Goal: Navigation & Orientation: Find specific page/section

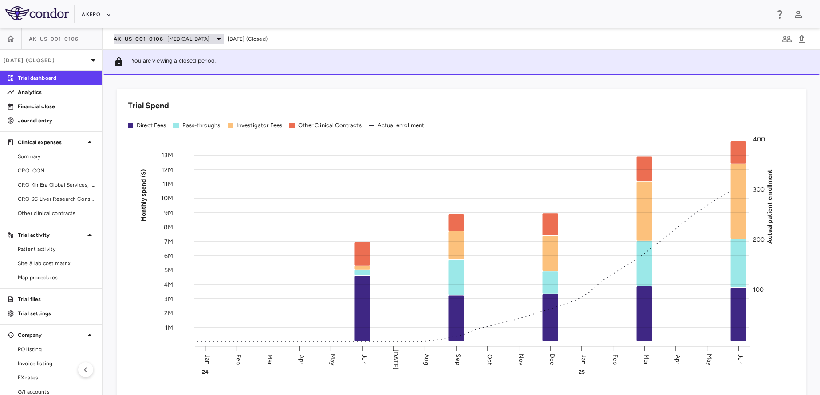
click at [171, 34] on div "AK-US-001-0106 [MEDICAL_DATA]" at bounding box center [169, 39] width 110 height 11
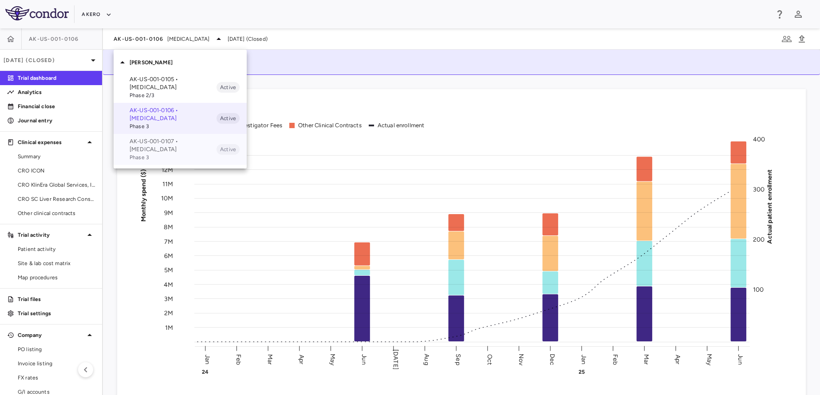
click at [151, 141] on p "AK-US-001-0107 • [MEDICAL_DATA]" at bounding box center [173, 145] width 87 height 16
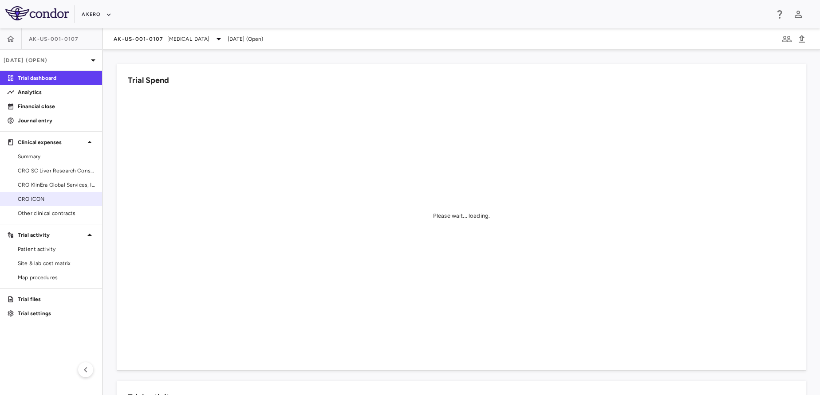
click at [36, 199] on span "CRO ICON" at bounding box center [56, 199] width 77 height 8
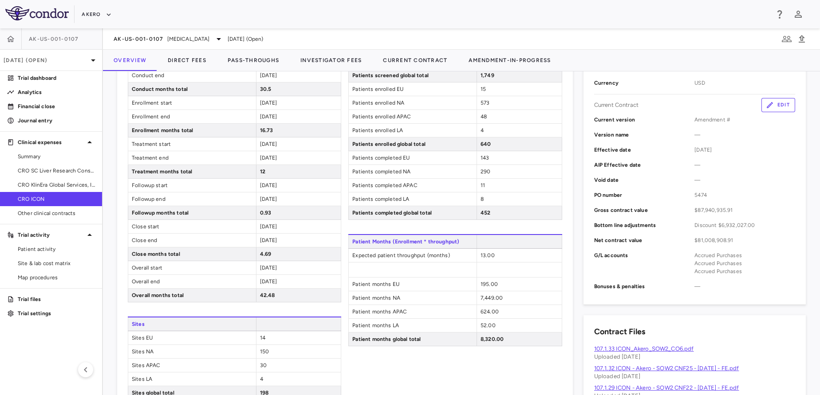
scroll to position [257, 0]
click at [210, 36] on span "[MEDICAL_DATA]" at bounding box center [188, 39] width 43 height 8
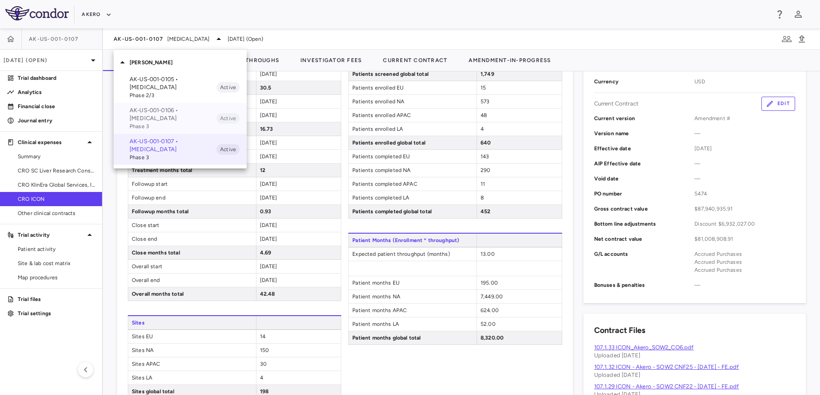
click at [177, 106] on div "AK-US-001-0106 • [MEDICAL_DATA] Phase 3 Active" at bounding box center [180, 118] width 133 height 31
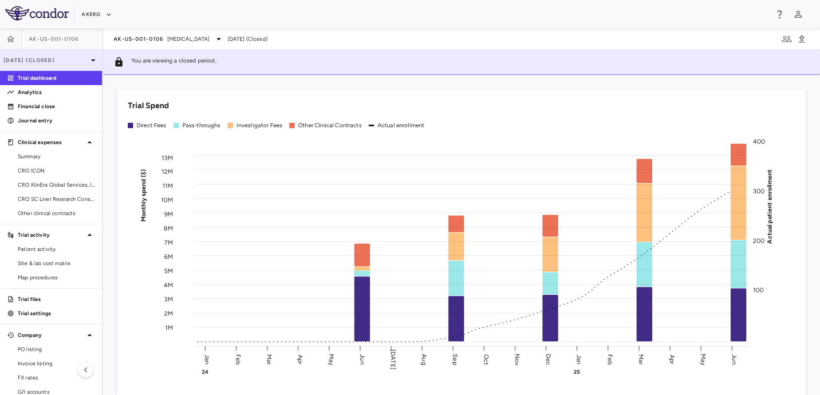
click at [52, 67] on div "[DATE] (Closed)" at bounding box center [51, 60] width 102 height 21
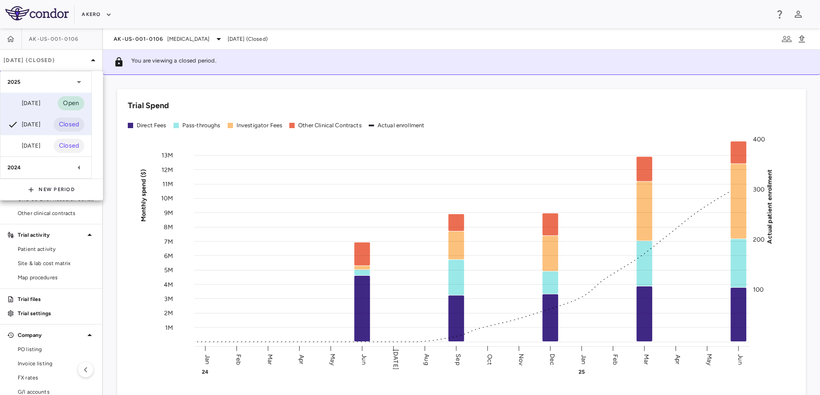
click at [40, 102] on div "[DATE]" at bounding box center [24, 103] width 33 height 11
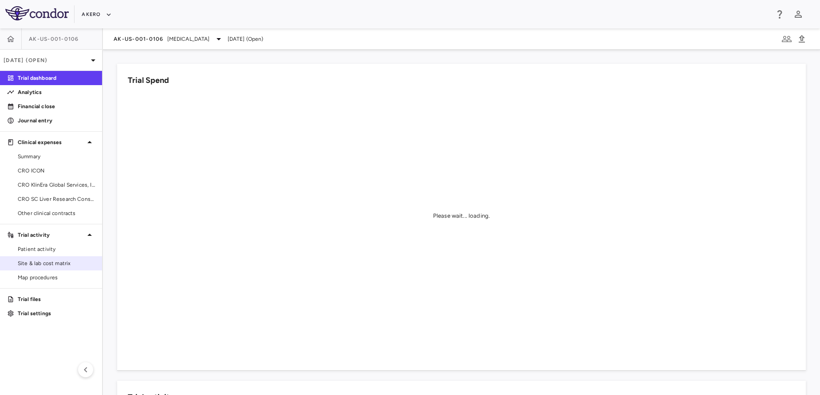
click at [23, 259] on link "Site & lab cost matrix" at bounding box center [51, 263] width 102 height 13
